Goal: Transaction & Acquisition: Purchase product/service

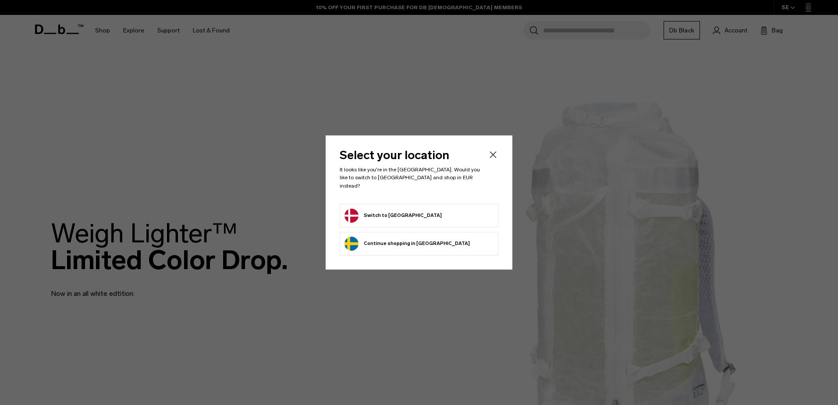
click at [376, 239] on button "Continue browsing Sweden store Continue shopping in Sweden" at bounding box center [406, 244] width 125 height 14
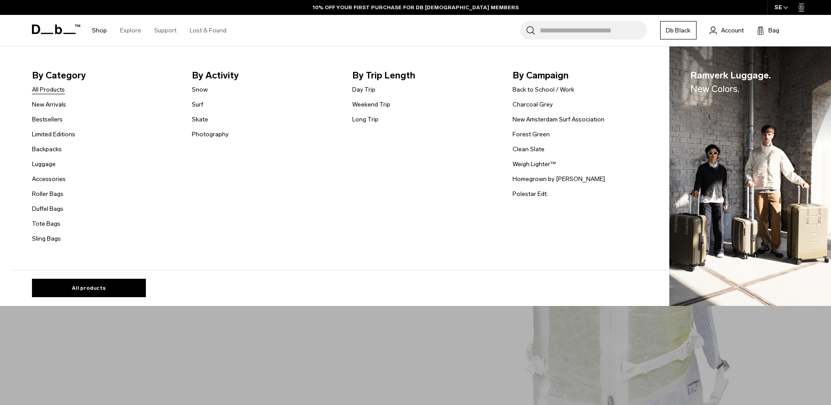
click at [59, 91] on link "All Products" at bounding box center [48, 89] width 33 height 9
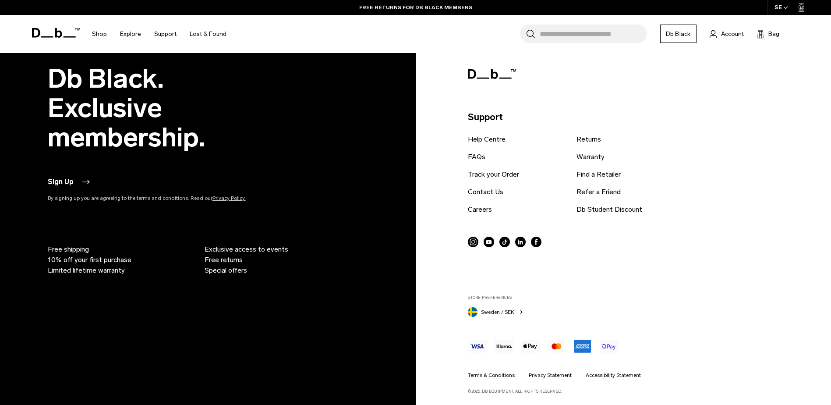
scroll to position [3608, 0]
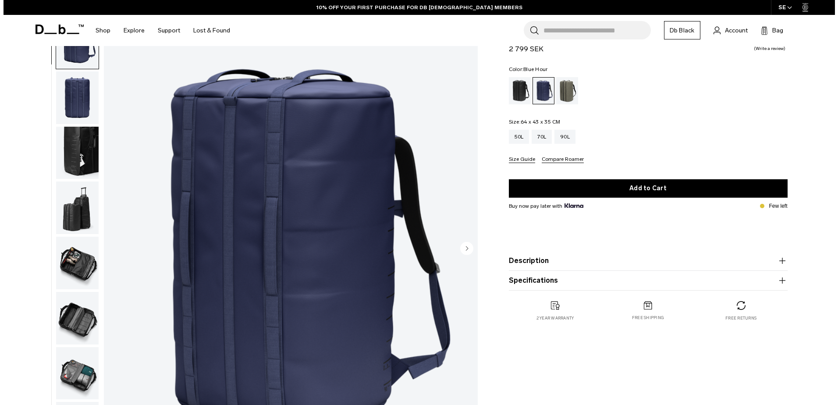
scroll to position [44, 0]
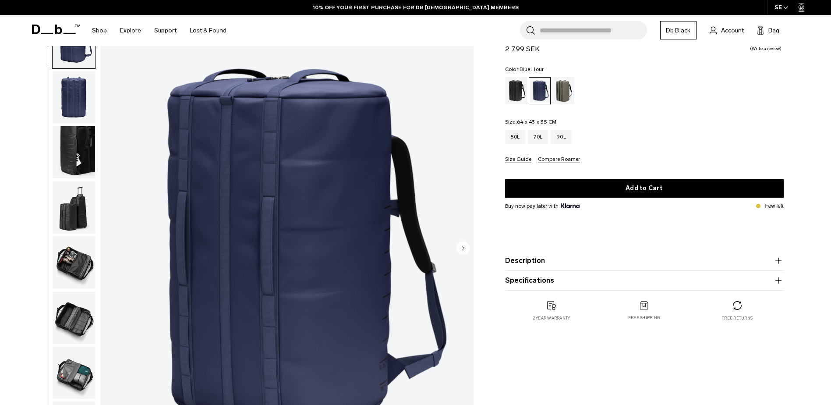
click at [373, 211] on img "1 / 9" at bounding box center [287, 248] width 374 height 467
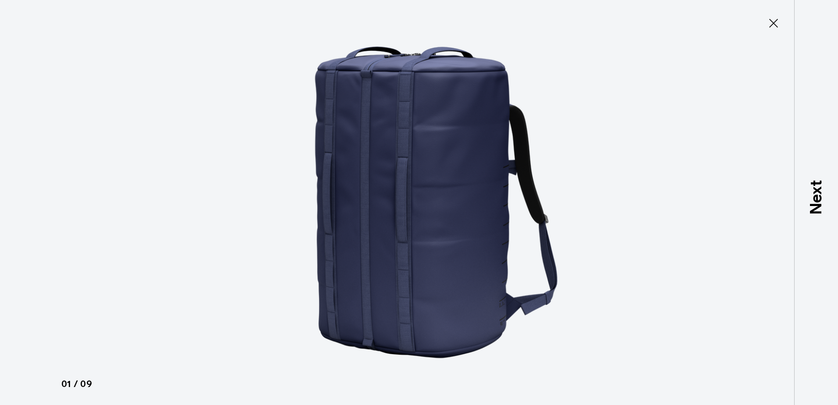
click at [665, 291] on div at bounding box center [419, 202] width 838 height 405
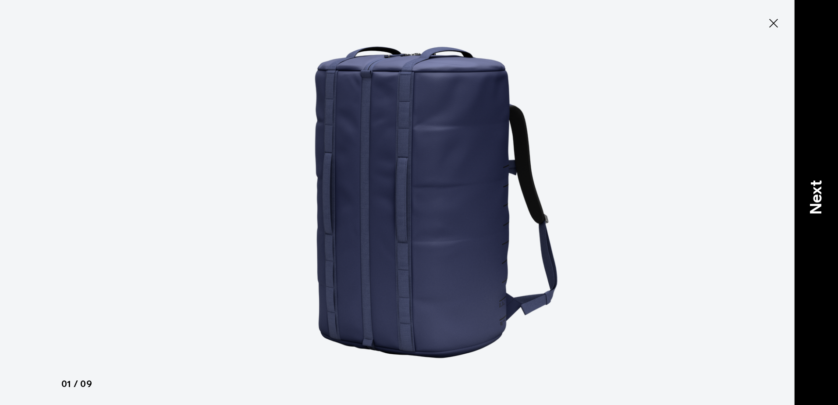
click at [819, 193] on p "Next" at bounding box center [816, 197] width 24 height 35
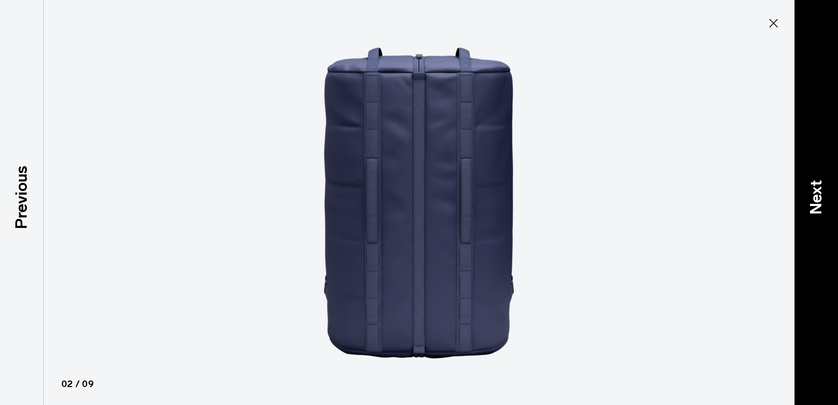
click at [819, 193] on p "Next" at bounding box center [816, 197] width 24 height 35
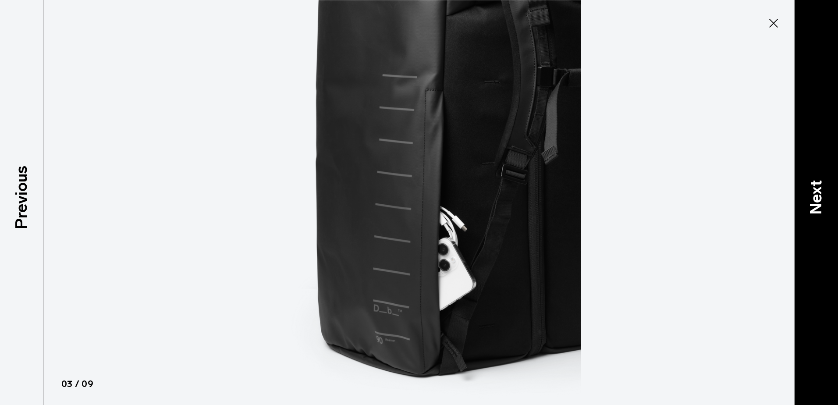
click at [819, 193] on p "Next" at bounding box center [816, 197] width 24 height 35
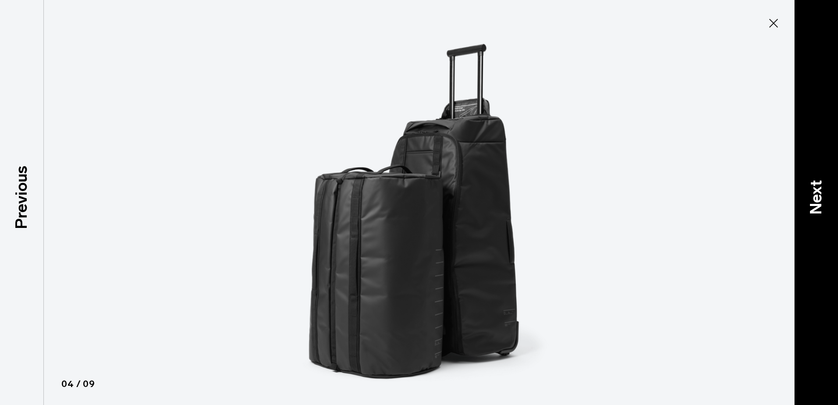
click at [819, 193] on p "Next" at bounding box center [816, 197] width 24 height 35
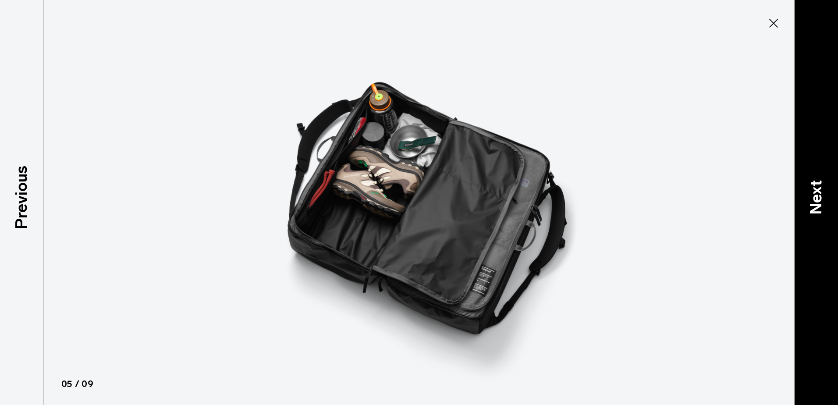
click at [819, 193] on p "Next" at bounding box center [816, 197] width 24 height 35
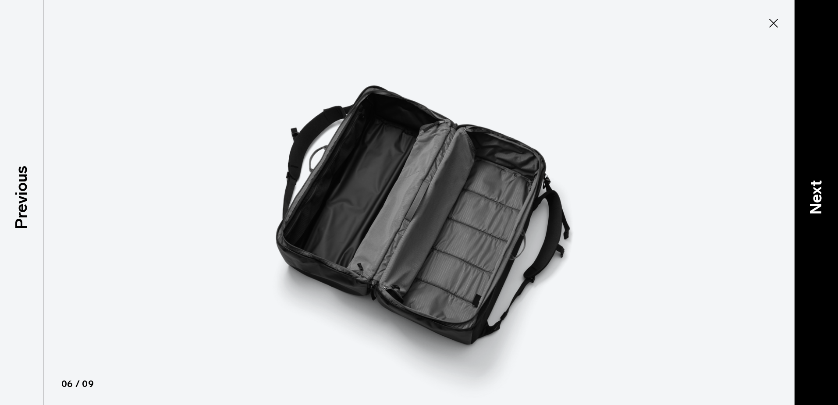
click at [819, 193] on p "Next" at bounding box center [816, 197] width 24 height 35
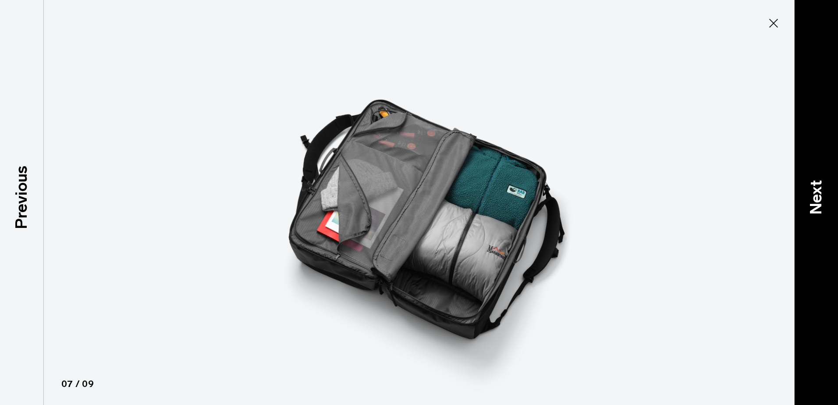
click at [819, 193] on p "Next" at bounding box center [816, 197] width 24 height 35
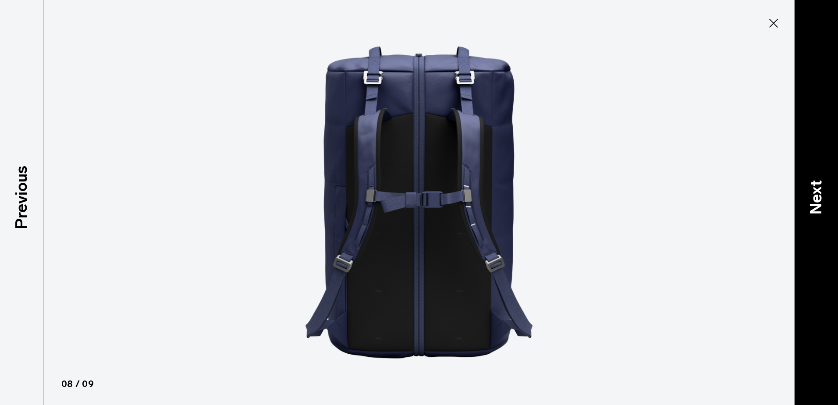
click at [819, 193] on p "Next" at bounding box center [816, 197] width 24 height 35
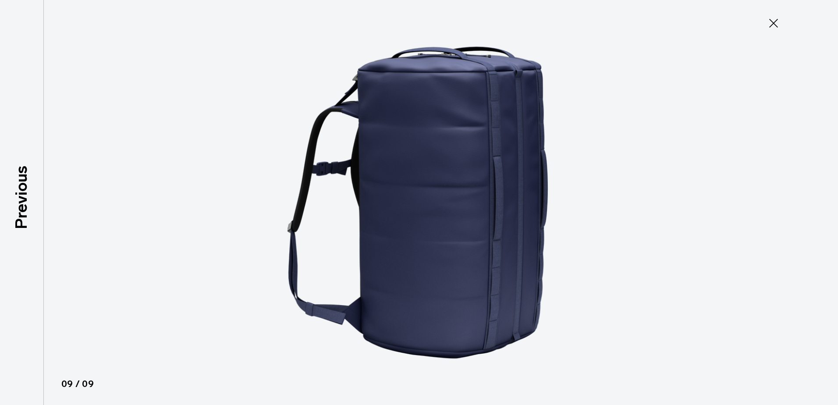
click at [819, 193] on div at bounding box center [419, 202] width 838 height 405
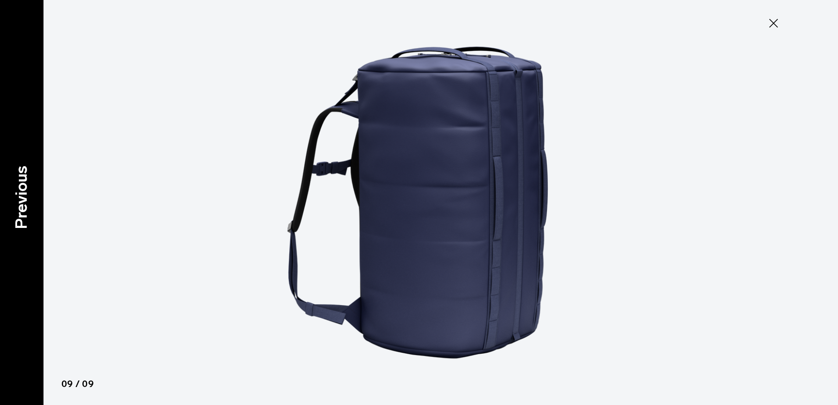
click at [9, 185] on div "Previous" at bounding box center [22, 202] width 44 height 405
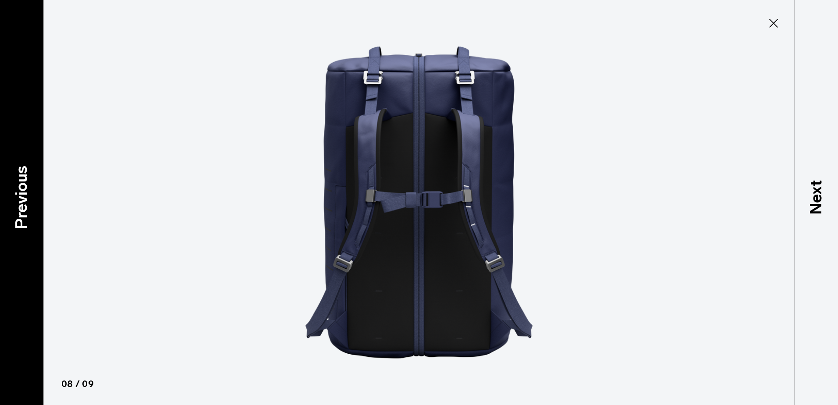
click at [19, 186] on p "Previous" at bounding box center [22, 197] width 24 height 64
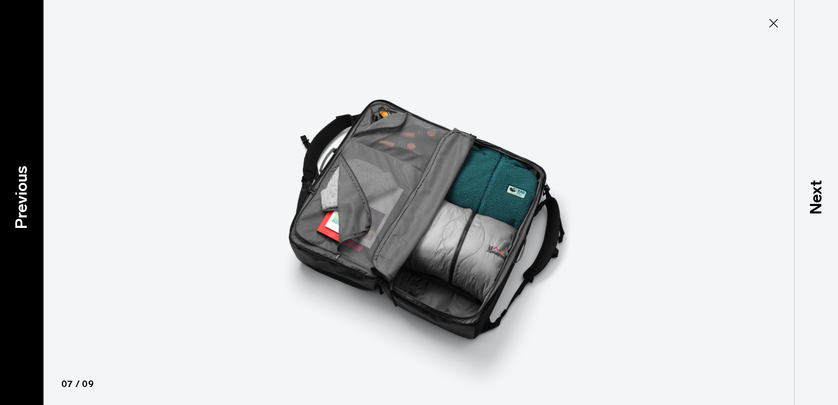
click at [19, 186] on p "Previous" at bounding box center [22, 197] width 24 height 64
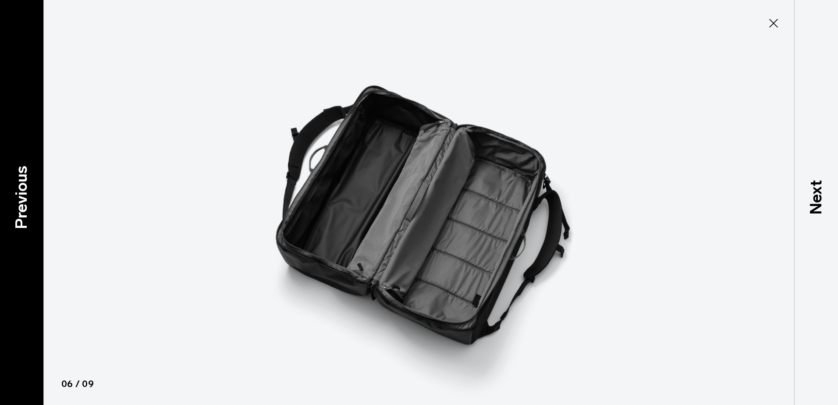
click at [19, 186] on p "Previous" at bounding box center [22, 197] width 24 height 64
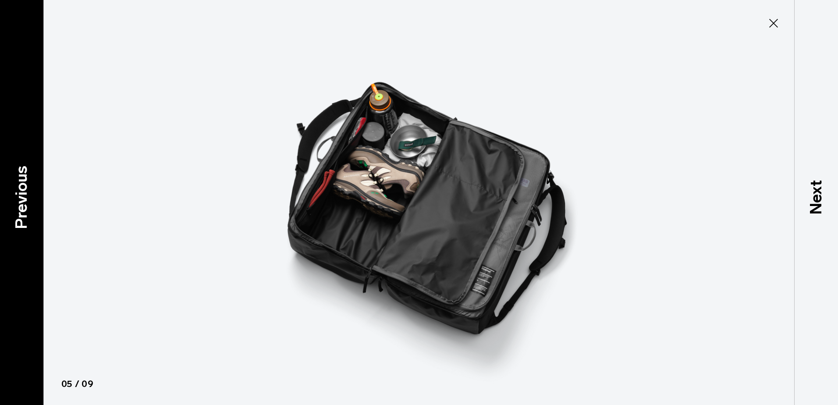
click at [19, 186] on p "Previous" at bounding box center [22, 197] width 24 height 64
